Goal: Task Accomplishment & Management: Manage account settings

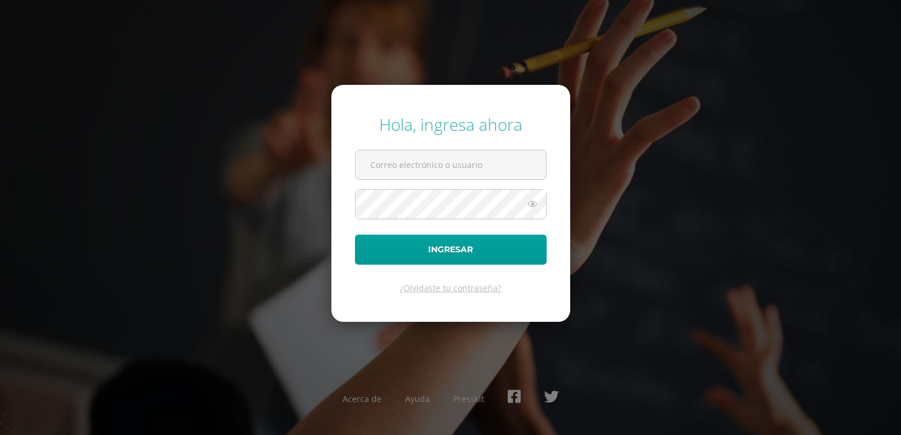
click at [429, 182] on form "Hola, ingresa ahora Ingresar ¿Olvidaste tu contraseña?" at bounding box center [450, 203] width 239 height 237
click at [432, 173] on input "text" at bounding box center [451, 164] width 190 height 29
type input "[EMAIL_ADDRESS][DOMAIN_NAME]"
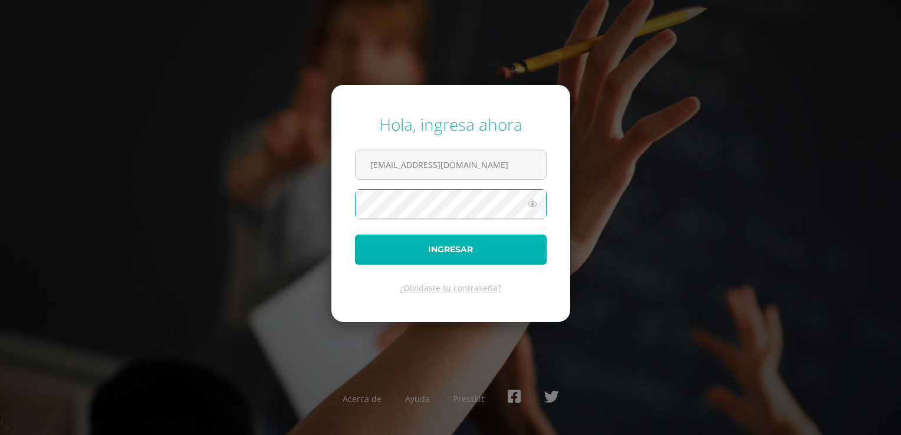
click at [439, 254] on button "Ingresar" at bounding box center [451, 250] width 192 height 30
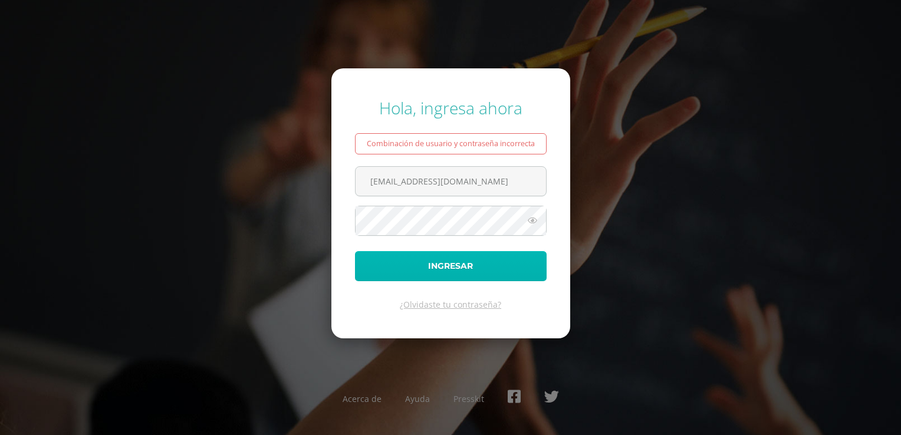
click at [455, 268] on button "Ingresar" at bounding box center [451, 266] width 192 height 30
